Goal: Navigation & Orientation: Find specific page/section

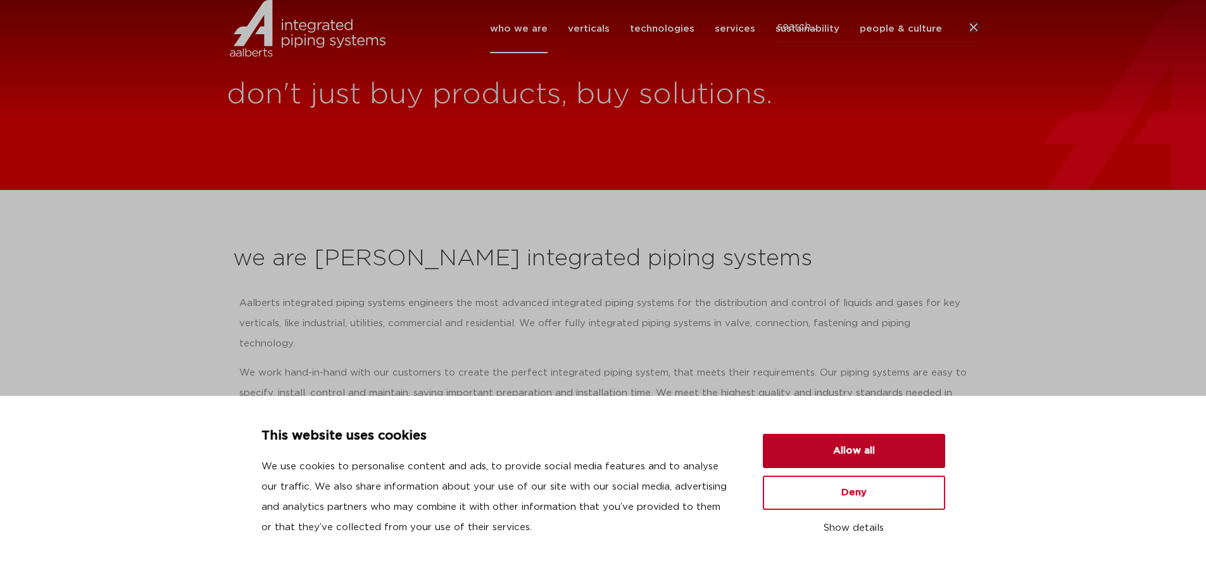
click at [858, 444] on button "Allow all" at bounding box center [854, 451] width 182 height 34
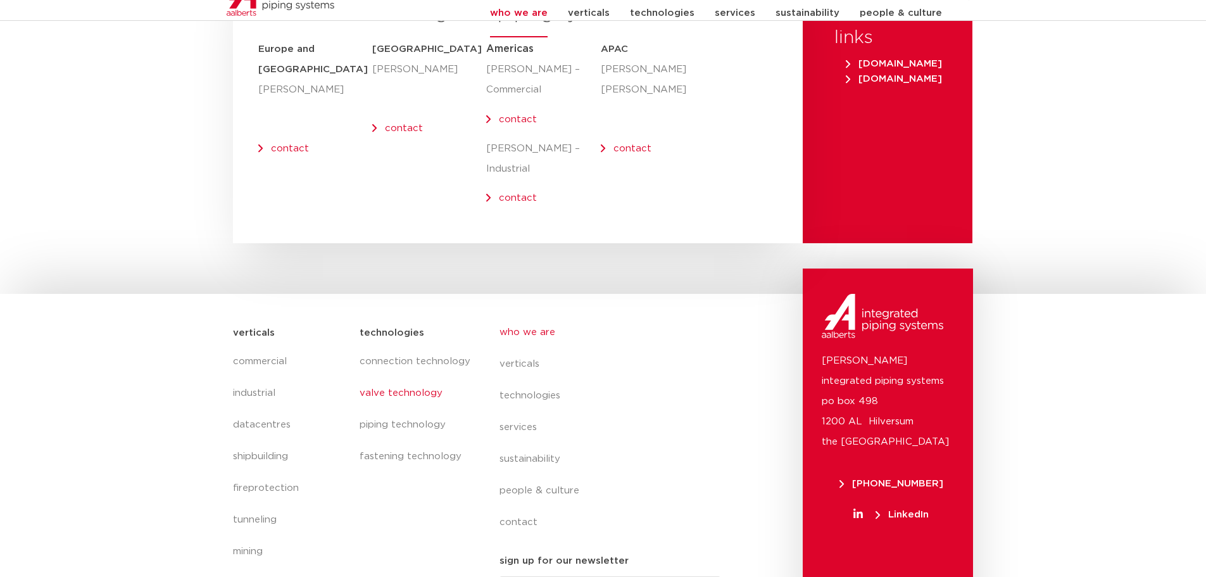
scroll to position [5212, 0]
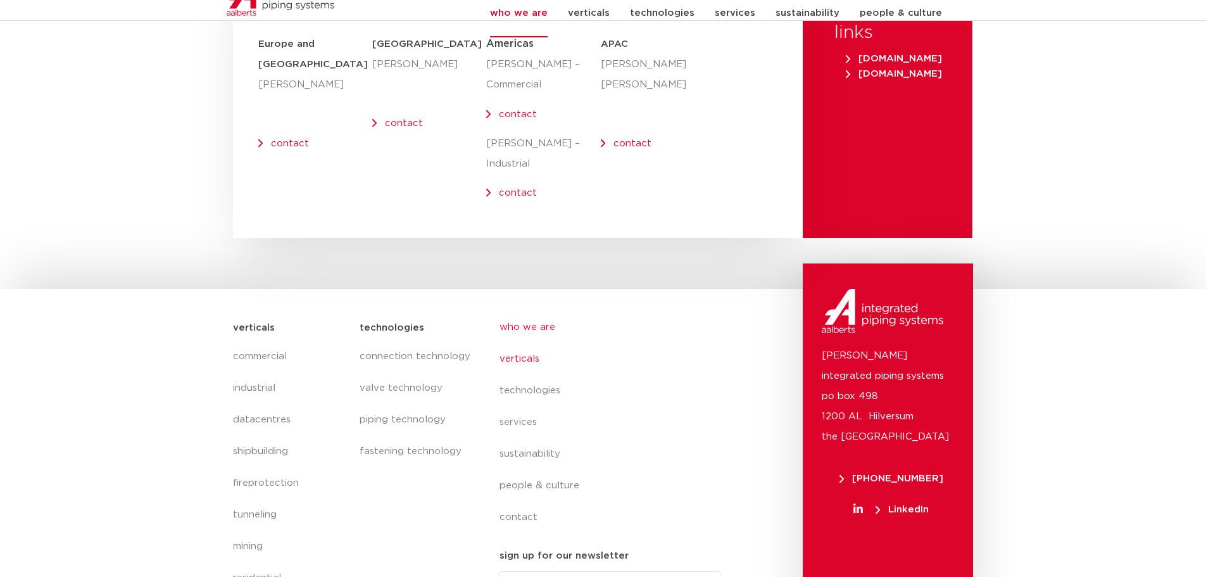
click at [525, 343] on link "verticals" at bounding box center [615, 359] width 232 height 32
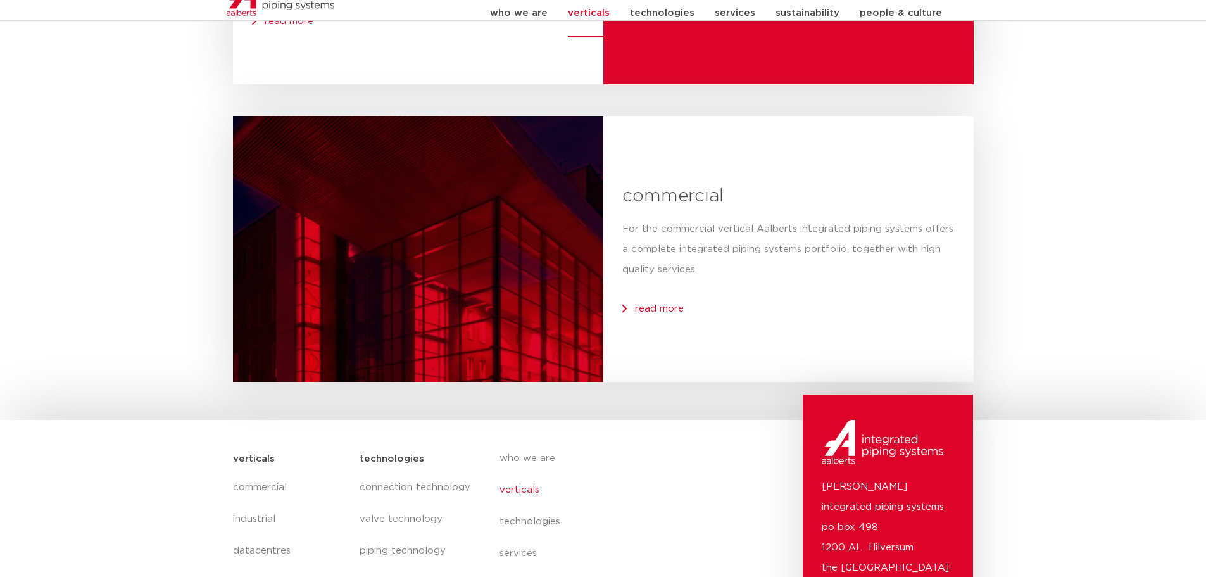
scroll to position [2976, 0]
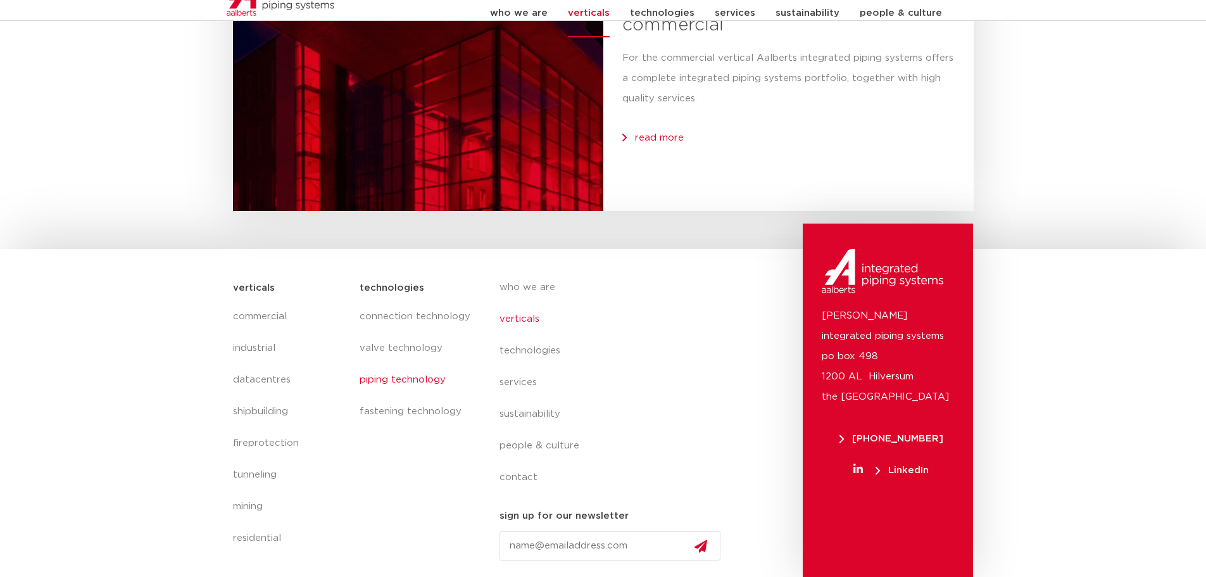
click at [384, 380] on link "piping technology" at bounding box center [416, 380] width 114 height 32
